Goal: Complete application form: Complete application form

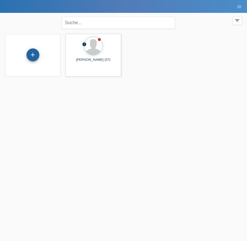
click at [32, 59] on div "+" at bounding box center [33, 54] width 12 height 9
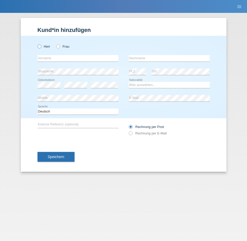
click at [37, 44] on icon at bounding box center [37, 44] width 0 height 0
click at [40, 48] on input "Herr" at bounding box center [39, 45] width 3 height 3
radio input "true"
paste input "[PERSON_NAME]"
type input "[PERSON_NAME]"
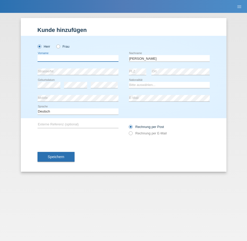
paste input "[PERSON_NAME]"
type input "[PERSON_NAME]"
click at [71, 84] on div "error Geburtsdatum error error" at bounding box center [78, 84] width 81 height 13
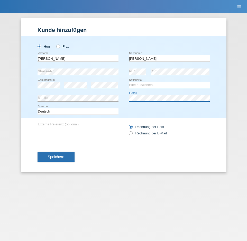
click at [99, 99] on div "error Mobile error E-Mail" at bounding box center [124, 98] width 172 height 13
click at [121, 158] on div "Speichern" at bounding box center [124, 157] width 172 height 30
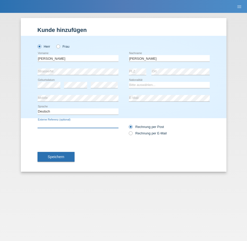
click at [55, 125] on input "text" at bounding box center [78, 124] width 81 height 6
paste input "AU-18076"
type input "AU-18076"
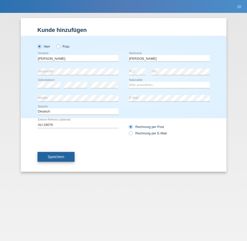
click at [68, 155] on button "Speichern" at bounding box center [56, 157] width 37 height 10
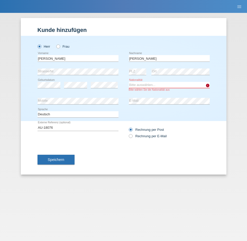
select select "CH"
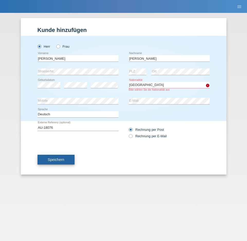
click at [55, 159] on span "Speichern" at bounding box center [56, 159] width 16 height 4
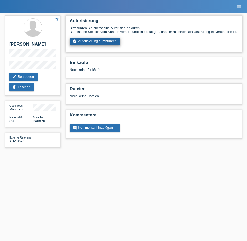
click at [104, 45] on link "assignment_turned_in Autorisierung durchführen" at bounding box center [95, 42] width 51 height 8
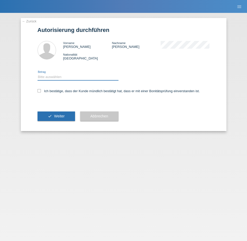
select select "3"
drag, startPoint x: 40, startPoint y: 91, endPoint x: 51, endPoint y: 99, distance: 14.1
click at [40, 91] on icon at bounding box center [39, 90] width 3 height 3
click at [40, 91] on input "Ich bestätige, dass der Kunde mündlich bestätigt hat, dass er mit einer Bonität…" at bounding box center [39, 90] width 3 height 3
checkbox input "true"
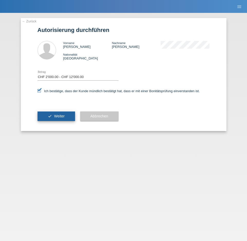
click at [56, 114] on span "Weiter" at bounding box center [59, 116] width 11 height 4
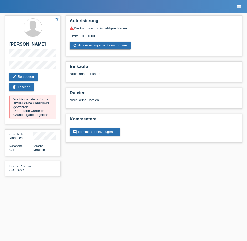
click at [241, 6] on icon "menu" at bounding box center [239, 6] width 5 height 5
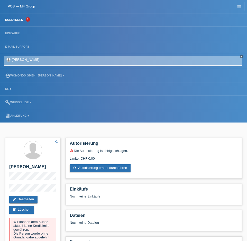
click at [16, 19] on link "Kund*innen" at bounding box center [14, 19] width 23 height 3
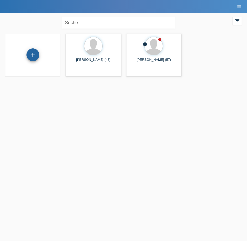
click at [29, 55] on div "+" at bounding box center [32, 54] width 13 height 13
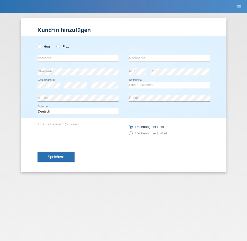
drag, startPoint x: 40, startPoint y: 47, endPoint x: 8, endPoint y: 53, distance: 32.0
click at [37, 44] on icon at bounding box center [37, 44] width 0 height 0
click at [40, 47] on input "Herr" at bounding box center [39, 45] width 3 height 3
radio input "true"
click at [50, 60] on input "text" at bounding box center [78, 58] width 81 height 6
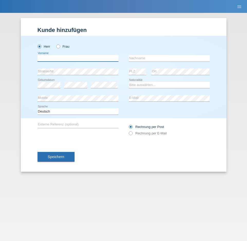
paste input "[PERSON_NAME]"
type input "[PERSON_NAME]"
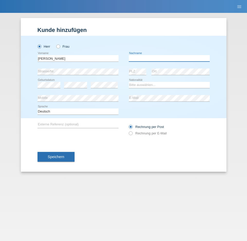
click at [153, 57] on input "text" at bounding box center [169, 58] width 81 height 6
paste input "Beck"
type input "Beck"
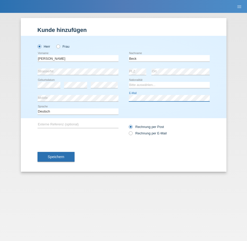
click at [125, 96] on div "error Mobile error E-Mail" at bounding box center [124, 98] width 172 height 13
click at [121, 96] on div "error Mobile error E-Mail" at bounding box center [124, 98] width 172 height 13
click at [125, 98] on div "error Mobile error E-Mail" at bounding box center [124, 98] width 172 height 13
select select "CH"
click at [103, 137] on div "error Externe Referenz (optional) Rechnung per Post" at bounding box center [124, 130] width 172 height 24
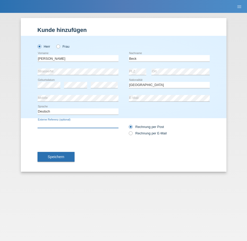
click at [52, 122] on input "text" at bounding box center [78, 124] width 81 height 6
paste input "AU-18042"
type input "AU-18042"
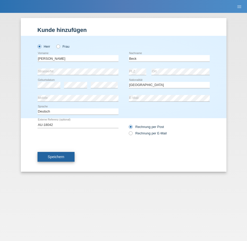
click at [60, 157] on span "Speichern" at bounding box center [56, 157] width 16 height 4
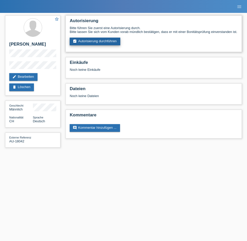
click at [98, 45] on link "assignment_turned_in Autorisierung durchführen" at bounding box center [95, 42] width 51 height 8
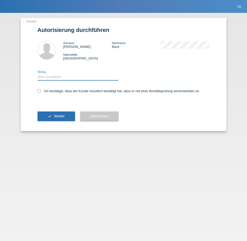
select select "3"
click at [38, 92] on icon at bounding box center [39, 90] width 3 height 3
click at [38, 92] on input "Ich bestätige, dass der Kunde mündlich bestätigt hat, dass er mit einer Bonität…" at bounding box center [39, 90] width 3 height 3
checkbox input "true"
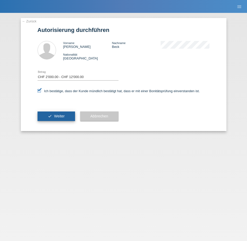
click at [48, 118] on button "check Weiter" at bounding box center [57, 116] width 38 height 10
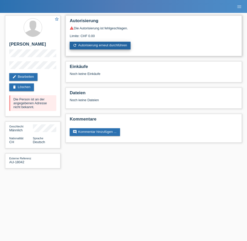
click at [84, 43] on link "refresh Autorisierung erneut durchführen" at bounding box center [100, 46] width 61 height 8
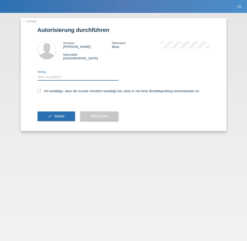
select select "3"
click at [39, 90] on icon at bounding box center [39, 90] width 3 height 3
click at [39, 90] on input "Ich bestätige, dass der Kunde mündlich bestätigt hat, dass er mit einer Bonität…" at bounding box center [39, 90] width 3 height 3
checkbox input "true"
click at [50, 120] on button "check Weiter" at bounding box center [57, 116] width 38 height 10
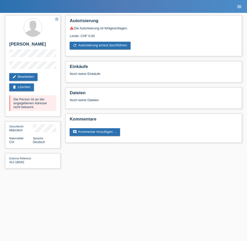
click at [240, 7] on icon "menu" at bounding box center [239, 6] width 5 height 5
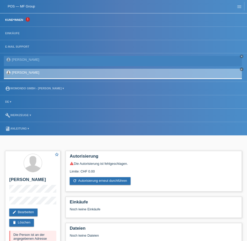
click at [15, 20] on link "Kund*innen" at bounding box center [14, 19] width 23 height 3
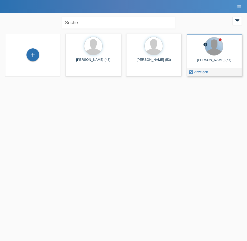
click at [213, 53] on div at bounding box center [214, 46] width 18 height 18
click at [212, 48] on div at bounding box center [214, 46] width 18 height 18
click at [201, 71] on span "Anzeigen" at bounding box center [201, 72] width 14 height 4
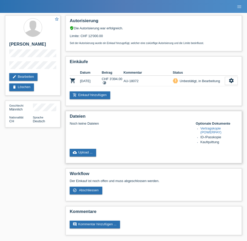
click at [211, 131] on link "Vertragskopie (POWERPAY)" at bounding box center [211, 130] width 21 height 8
click at [76, 155] on link "cloud_upload Upload ..." at bounding box center [83, 153] width 26 height 8
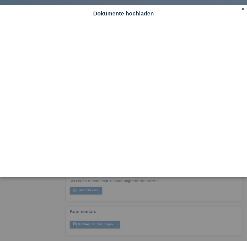
drag, startPoint x: 243, startPoint y: 8, endPoint x: 242, endPoint y: 16, distance: 8.5
click at [243, 9] on icon "close" at bounding box center [243, 9] width 4 height 4
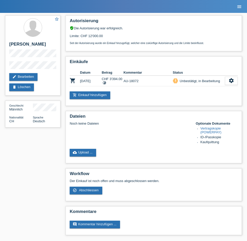
click at [239, 6] on icon "menu" at bounding box center [239, 6] width 5 height 5
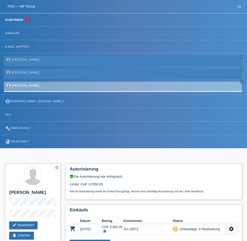
click at [19, 19] on link "Kund*innen" at bounding box center [14, 19] width 23 height 3
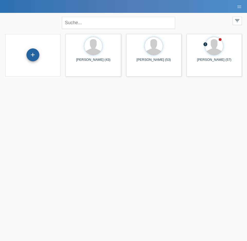
drag, startPoint x: 33, startPoint y: 47, endPoint x: 30, endPoint y: 60, distance: 13.0
click at [33, 48] on div "+" at bounding box center [32, 55] width 55 height 42
click at [32, 58] on div "+" at bounding box center [32, 54] width 13 height 13
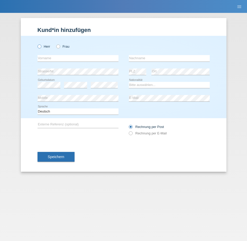
click at [37, 44] on icon at bounding box center [37, 44] width 0 height 0
click at [39, 47] on input "Herr" at bounding box center [39, 45] width 3 height 3
radio input "true"
paste input "Memetali"
type input "Memetali"
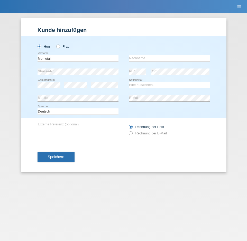
drag, startPoint x: 149, startPoint y: 63, endPoint x: 150, endPoint y: 59, distance: 4.7
click at [149, 62] on div "error Nachname" at bounding box center [169, 58] width 81 height 13
paste input "Memetali"
type input "Memetali"
drag, startPoint x: 57, startPoint y: 59, endPoint x: 14, endPoint y: 65, distance: 42.8
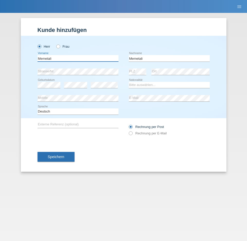
click at [28, 57] on div "Herr Frau Memetali error Vorname" at bounding box center [124, 77] width 206 height 82
paste input "Atmir"
type input "Atmir"
click at [113, 144] on div "Speichern" at bounding box center [124, 157] width 172 height 30
click at [72, 128] on div "error Externe Referenz (optional)" at bounding box center [78, 124] width 81 height 13
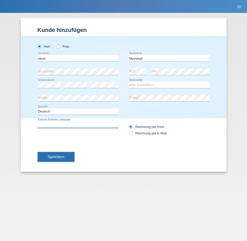
click at [69, 123] on input "text" at bounding box center [78, 124] width 81 height 6
paste input "AU-18040"
type input "AU-18040"
select select "IT"
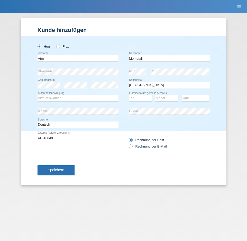
drag, startPoint x: 59, startPoint y: 174, endPoint x: 66, endPoint y: 120, distance: 54.2
click at [67, 189] on div "Kund*in hinzufügen Kunde hinzufügen Kundin hinzufügen Herr Frau Atmir error Vor…" at bounding box center [123, 127] width 247 height 228
select select "C"
select select "01"
drag, startPoint x: 141, startPoint y: 96, endPoint x: 165, endPoint y: 97, distance: 24.5
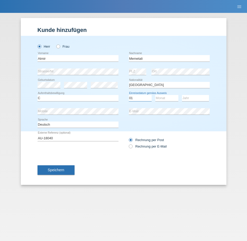
click at [165, 97] on div "Tag 01 02 03 04 05 06 07 08 09 10 11 12 13 14 15 16 17 18 19 20 21 22 23 24 25 …" at bounding box center [169, 98] width 81 height 13
select select "03"
select select "2015"
drag, startPoint x: 94, startPoint y: 171, endPoint x: 61, endPoint y: 169, distance: 33.7
click at [94, 171] on div "Speichern" at bounding box center [124, 170] width 172 height 30
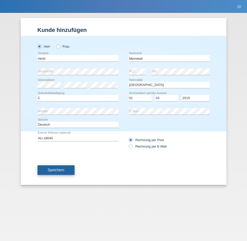
click at [57, 169] on span "Speichern" at bounding box center [56, 170] width 16 height 4
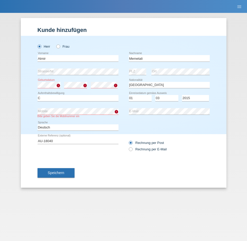
drag, startPoint x: 105, startPoint y: 157, endPoint x: 100, endPoint y: 162, distance: 7.1
click at [105, 157] on div "AU-18040 error Externe Referenz (optional) Rechnung per Post Rechnung per E-Mail" at bounding box center [124, 146] width 172 height 24
click at [61, 172] on span "Speichern" at bounding box center [56, 172] width 16 height 4
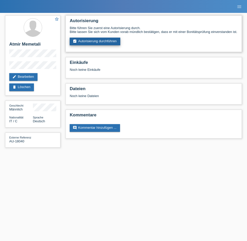
click at [101, 45] on link "assignment_turned_in Autorisierung durchführen" at bounding box center [95, 42] width 51 height 8
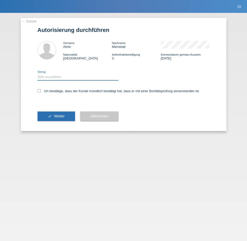
select select "3"
click at [39, 91] on icon at bounding box center [39, 90] width 3 height 3
click at [39, 91] on input "Ich bestätige, dass der Kunde mündlich bestätigt hat, dass er mit einer Bonität…" at bounding box center [39, 90] width 3 height 3
checkbox input "true"
click at [57, 117] on span "Weiter" at bounding box center [59, 116] width 11 height 4
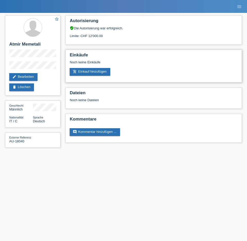
drag, startPoint x: 177, startPoint y: 60, endPoint x: 154, endPoint y: 75, distance: 27.5
click at [177, 60] on div "Noch keine Einkäufe" at bounding box center [154, 64] width 168 height 8
click at [97, 31] on div "Limite: CHF 12'000.00" at bounding box center [154, 34] width 168 height 8
click at [90, 26] on div "verified_user Die Autorisierung war erfolgreich." at bounding box center [154, 28] width 168 height 4
click at [93, 72] on link "add_shopping_cart Einkauf hinzufügen" at bounding box center [90, 72] width 41 height 8
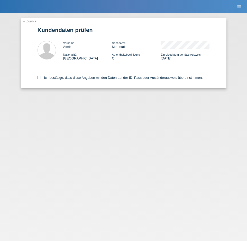
click at [41, 77] on label "Ich bestätige, dass diese Angaben mit den Daten auf der ID, Pass oder Ausländer…" at bounding box center [120, 78] width 165 height 4
click at [41, 77] on input "Ich bestätige, dass diese Angaben mit den Daten auf der ID, Pass oder Ausländer…" at bounding box center [39, 77] width 3 height 3
checkbox input "true"
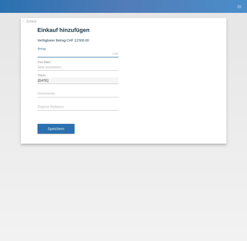
click at [60, 53] on input "text" at bounding box center [78, 54] width 81 height 6
click at [67, 56] on input "text" at bounding box center [78, 54] width 81 height 6
type input "5799.00"
select select "660"
drag, startPoint x: 38, startPoint y: 53, endPoint x: 30, endPoint y: 53, distance: 7.7
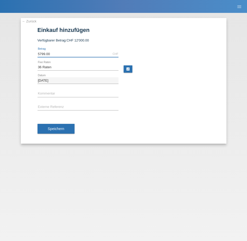
click at [30, 53] on div "← Zurück Einkauf hinzufügen Verfügbarer Betrag: CHF 12'000.00 5799.00" at bounding box center [124, 80] width 206 height 125
type input "6552.87"
click at [50, 94] on input "text" at bounding box center [78, 94] width 81 height 6
paste input "U-18040"
type input "U-18040"
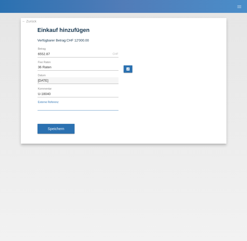
click at [58, 107] on input "text" at bounding box center [78, 107] width 81 height 6
paste input "U-18040"
type input "U-18040"
drag, startPoint x: 36, startPoint y: 92, endPoint x: 38, endPoint y: 95, distance: 3.5
click at [34, 92] on div "← Zurück Einkauf hinzufügen Verfügbarer Betrag: CHF 12'000.00 6552.87" at bounding box center [124, 80] width 206 height 125
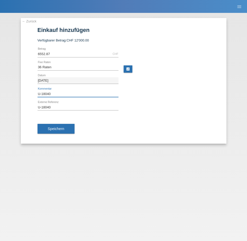
paste input "AU-18040 -"
type input "AU-18040 -"
click at [61, 107] on input "U-18040" at bounding box center [78, 107] width 81 height 6
drag, startPoint x: 61, startPoint y: 105, endPoint x: 26, endPoint y: 103, distance: 34.8
click at [16, 103] on div "← Zurück Einkauf hinzufügen Verfügbarer Betrag: CHF 12'000.00 6552.87 error Bet…" at bounding box center [123, 127] width 247 height 228
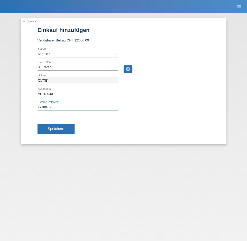
paste input "AU-18040 -"
type input "AU-18040 -"
click at [62, 95] on input "AU-18040 -" at bounding box center [78, 94] width 81 height 6
type input "AU-18040"
click at [59, 105] on input "AU-18040 -" at bounding box center [78, 107] width 81 height 6
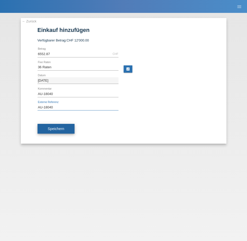
type input "AU-18040"
click at [69, 129] on button "Speichern" at bounding box center [56, 129] width 37 height 10
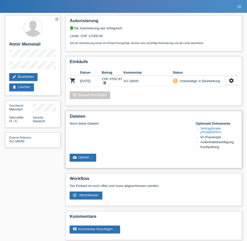
click at [211, 130] on link "Vertragskopie (POWERPAY)" at bounding box center [211, 130] width 21 height 8
click at [241, 7] on icon "menu" at bounding box center [239, 6] width 5 height 5
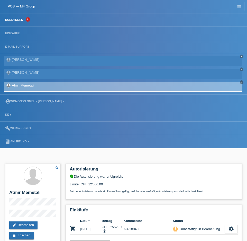
click at [23, 20] on link "Kund*innen" at bounding box center [14, 19] width 23 height 3
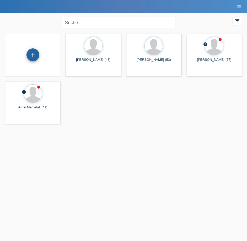
click at [27, 56] on div "+" at bounding box center [32, 54] width 13 height 13
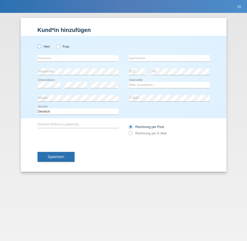
click at [43, 45] on label "Herr" at bounding box center [44, 46] width 13 height 4
click at [41, 45] on input "Herr" at bounding box center [39, 45] width 3 height 3
radio input "true"
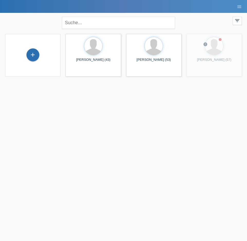
click at [238, 9] on li "menu" at bounding box center [239, 6] width 10 height 13
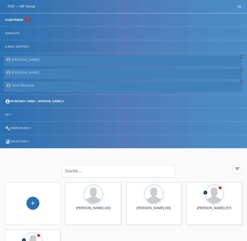
click at [67, 100] on link "account_circle womondo GmbH - [PERSON_NAME] ▾" at bounding box center [35, 101] width 64 height 3
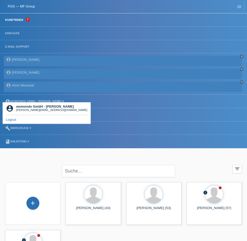
click at [11, 120] on link "Logout" at bounding box center [11, 120] width 10 height 4
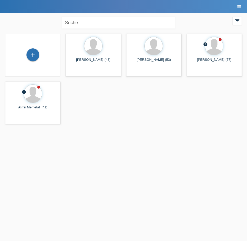
click at [239, 7] on icon "menu" at bounding box center [239, 6] width 5 height 5
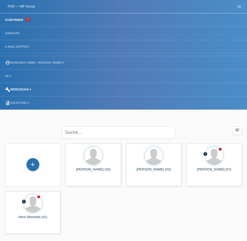
click at [20, 89] on link "build Werkzeuge ▾" at bounding box center [18, 89] width 31 height 3
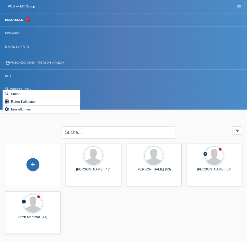
drag, startPoint x: 156, startPoint y: 118, endPoint x: 217, endPoint y: 33, distance: 103.9
click at [159, 115] on body "POS — MF Group Kund*innen 2 Einkäufe E-Mail Support menu account_circle build" at bounding box center [123, 118] width 247 height 236
click at [240, 8] on icon "menu" at bounding box center [239, 6] width 5 height 5
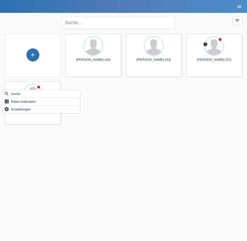
click at [240, 7] on icon "menu" at bounding box center [239, 6] width 5 height 5
